Goal: Find specific page/section: Find specific page/section

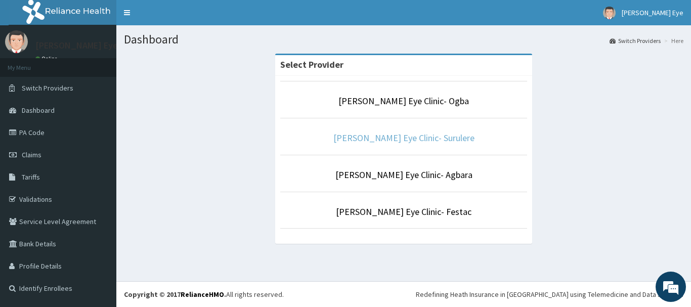
click at [429, 134] on link "[PERSON_NAME] Eye Clinic- Surulere" at bounding box center [403, 138] width 141 height 12
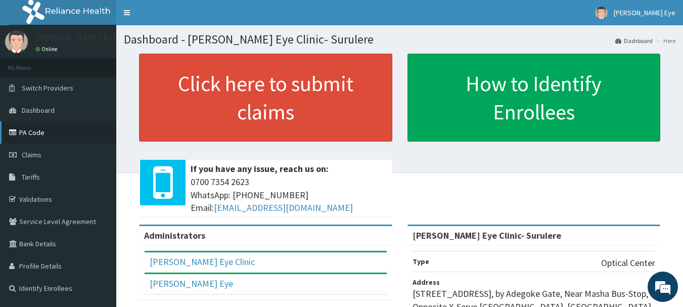
click at [41, 137] on link "PA Code" at bounding box center [58, 132] width 116 height 22
